Goal: Find specific page/section: Find specific page/section

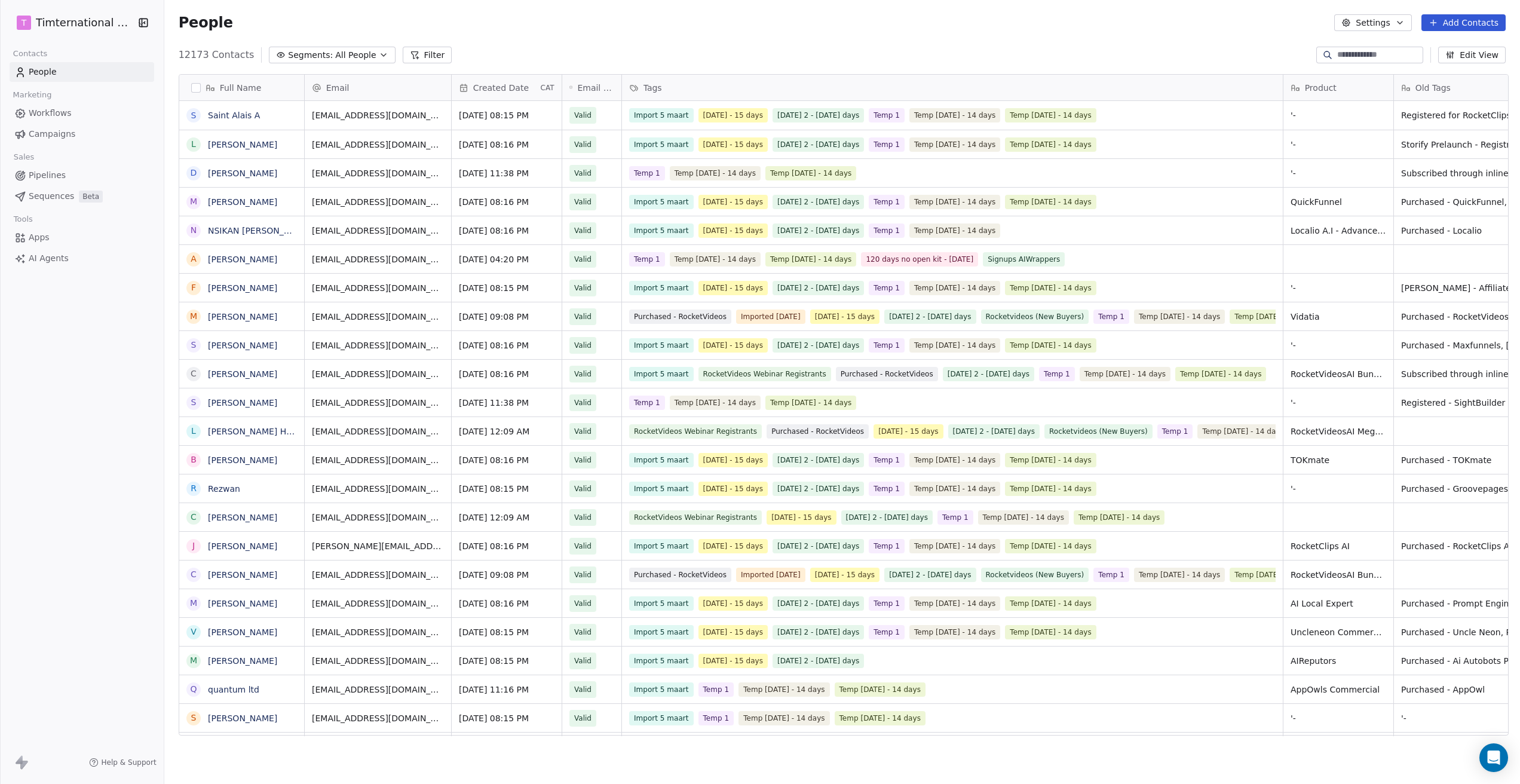
scroll to position [681, 1350]
click at [38, 130] on span "Campaigns" at bounding box center [52, 134] width 46 height 13
